Goal: Answer question/provide support

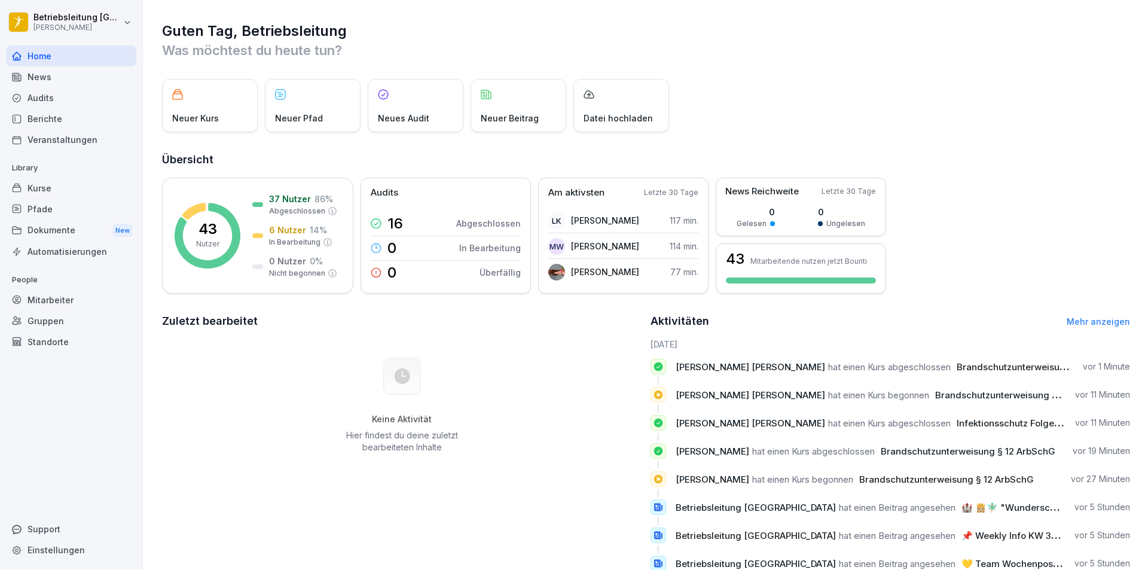
click at [55, 124] on div "Berichte" at bounding box center [71, 118] width 130 height 21
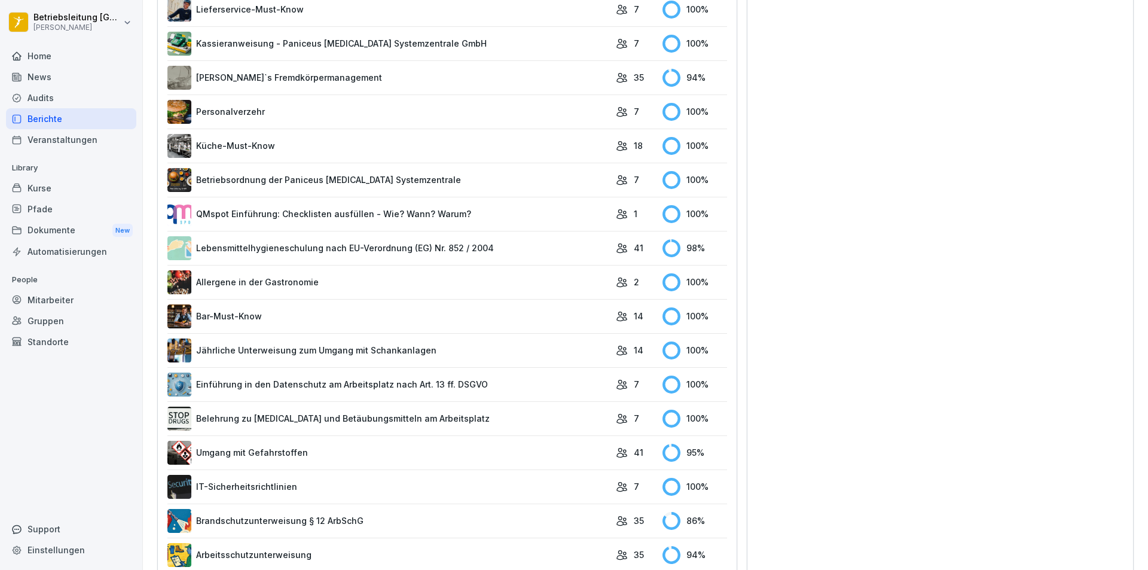
scroll to position [569, 0]
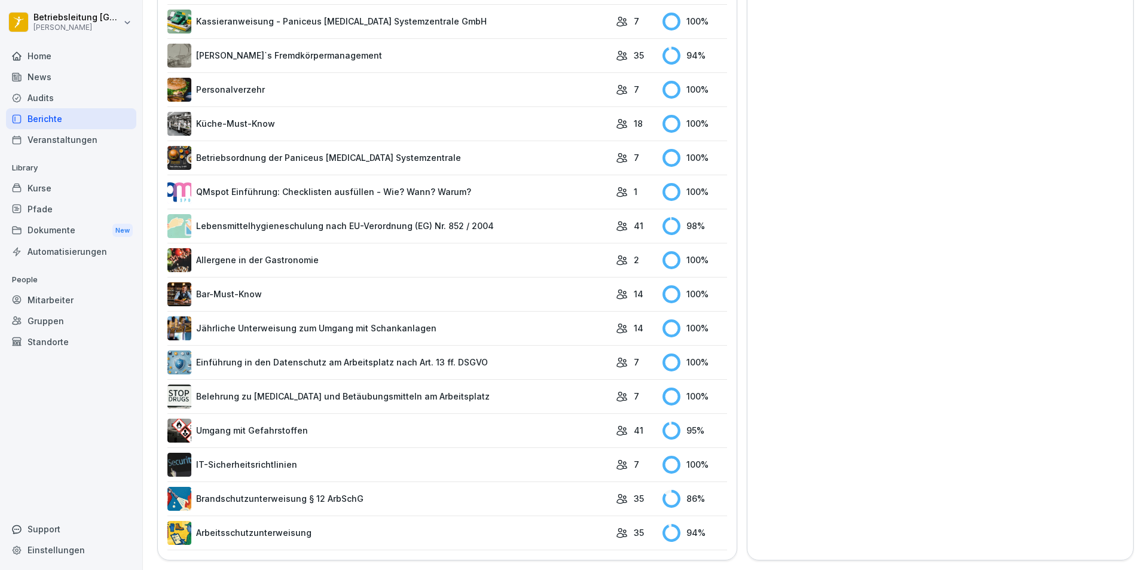
click at [474, 487] on link "Brandschutzunterweisung § 12 ArbSchG" at bounding box center [388, 499] width 443 height 24
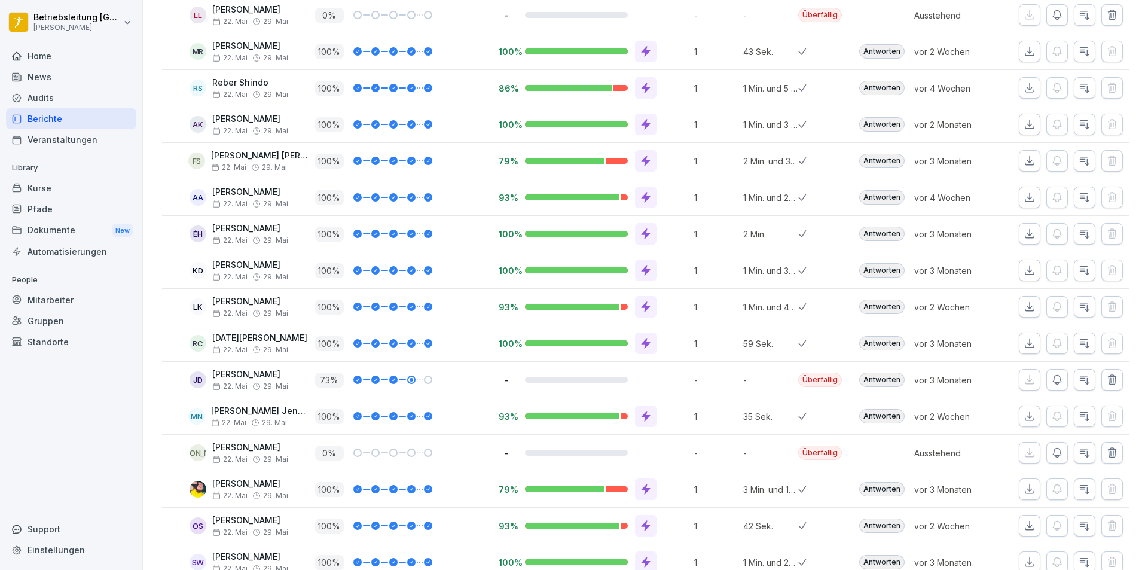
scroll to position [547, 0]
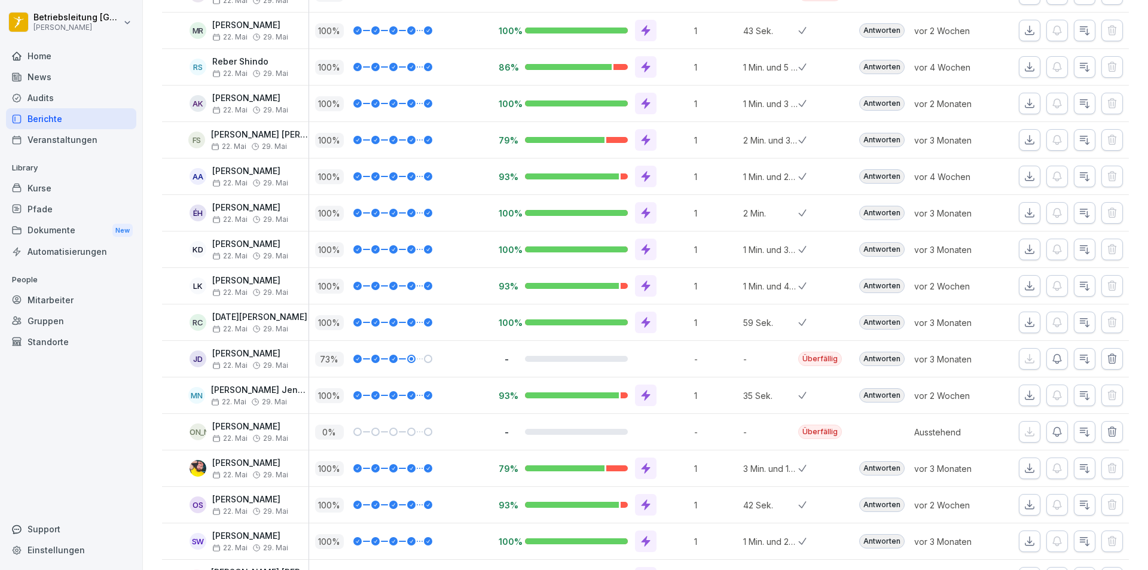
click at [80, 294] on div "Mitarbeiter" at bounding box center [71, 300] width 130 height 21
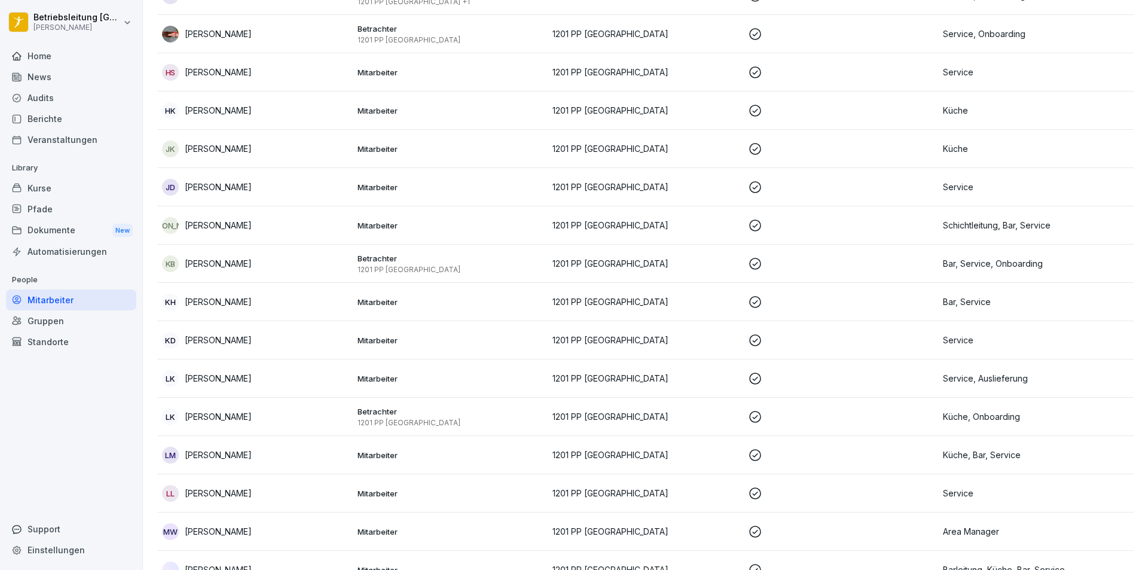
scroll to position [12, 0]
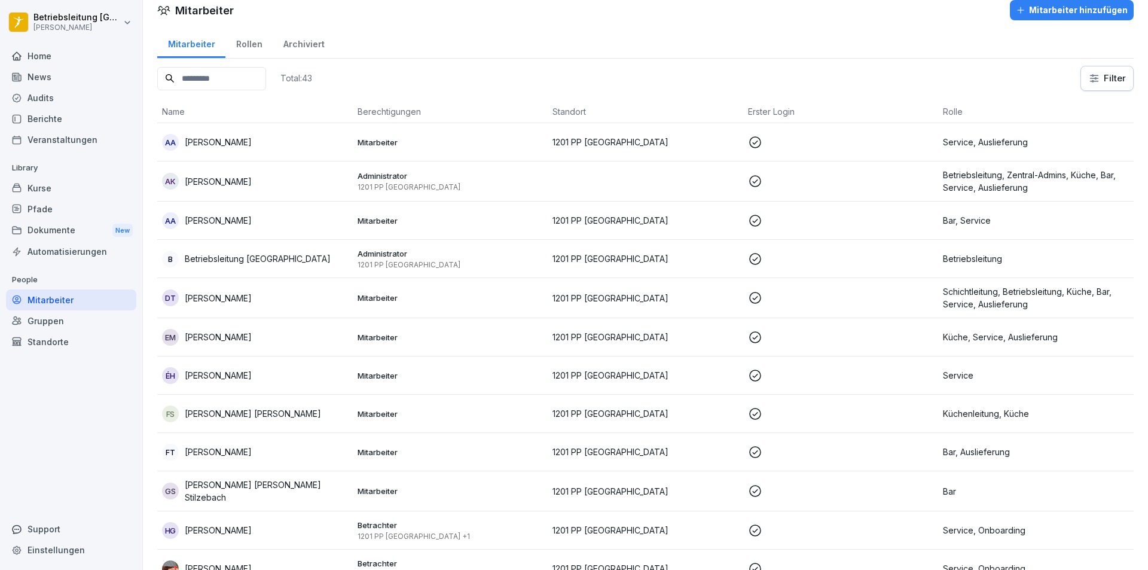
click at [228, 84] on input at bounding box center [211, 78] width 109 height 23
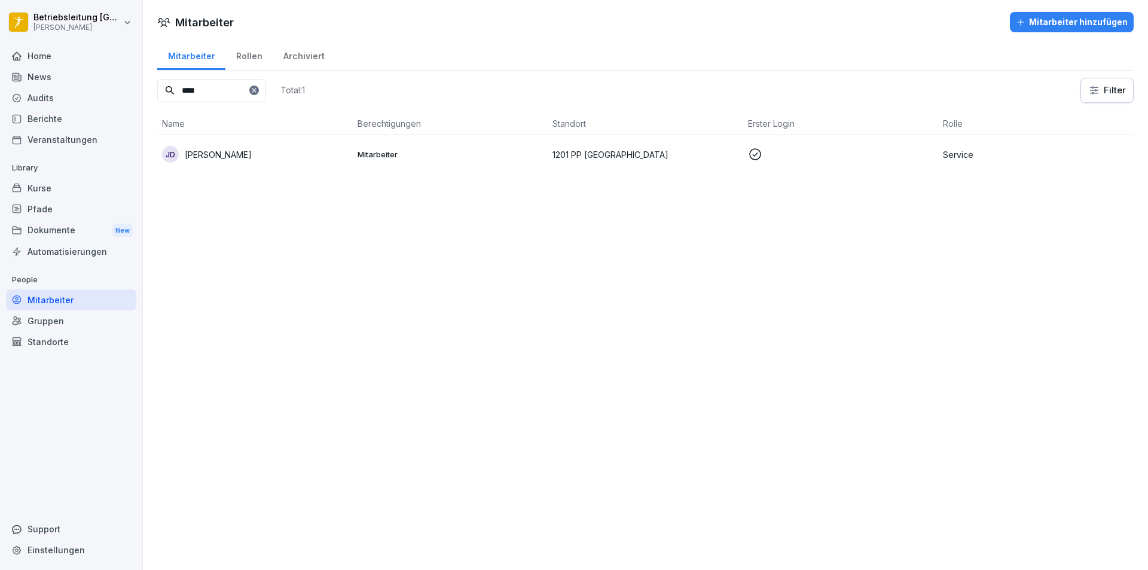
type input "****"
click at [310, 156] on div "[PERSON_NAME]" at bounding box center [255, 154] width 186 height 17
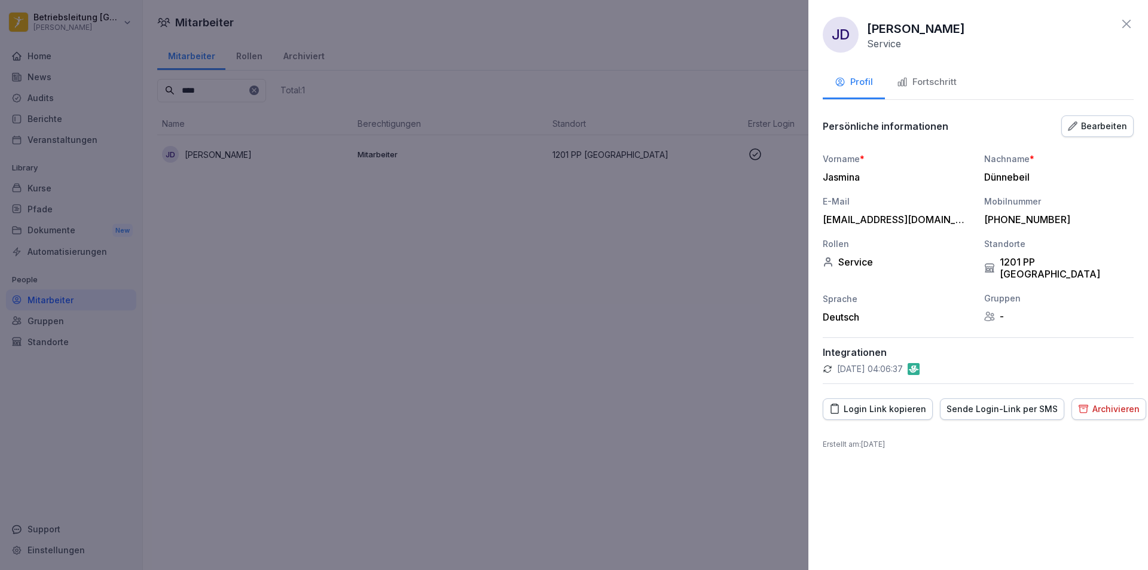
click at [860, 403] on div "Login Link kopieren" at bounding box center [878, 409] width 97 height 13
